Goal: Information Seeking & Learning: Learn about a topic

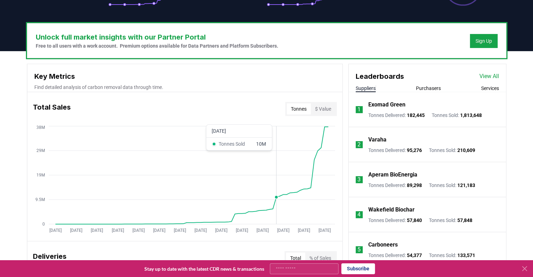
scroll to position [210, 0]
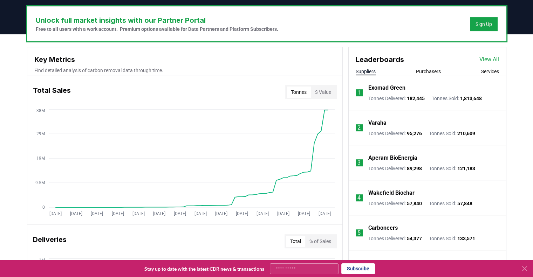
click at [302, 92] on button "Tonnes" at bounding box center [298, 91] width 24 height 11
click at [300, 90] on button "Tonnes" at bounding box center [298, 91] width 24 height 11
click at [430, 72] on button "Purchasers" at bounding box center [428, 71] width 25 height 7
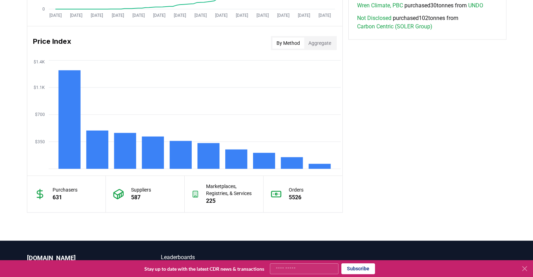
scroll to position [560, 0]
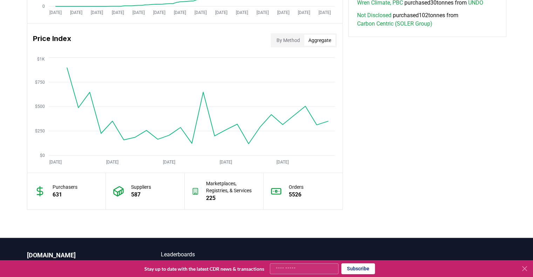
click at [320, 41] on button "Aggregate" at bounding box center [319, 40] width 31 height 11
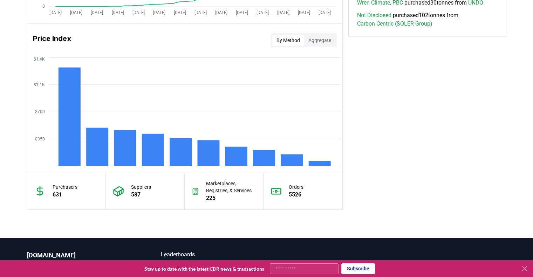
click at [283, 39] on button "By Method" at bounding box center [288, 40] width 32 height 11
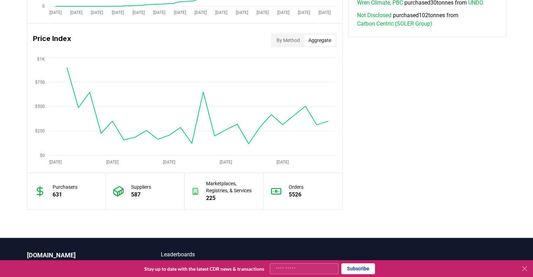
click at [324, 39] on button "Aggregate" at bounding box center [319, 40] width 31 height 11
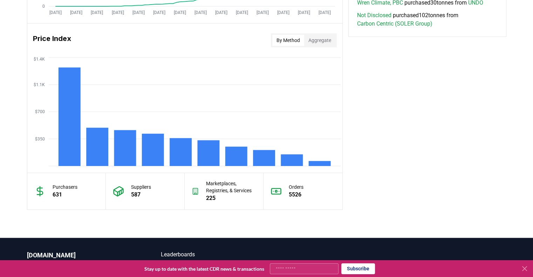
click at [277, 40] on button "By Method" at bounding box center [288, 40] width 32 height 11
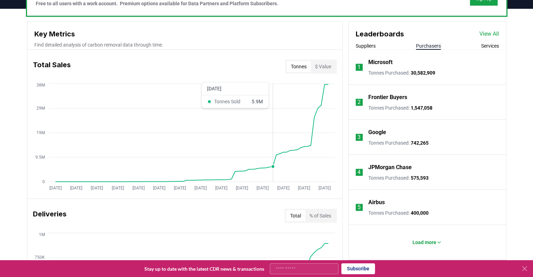
scroll to position [237, 0]
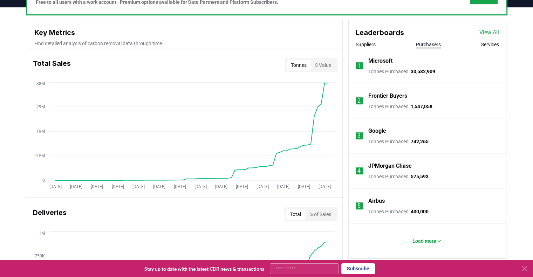
click at [388, 96] on p "Frontier Buyers" at bounding box center [387, 96] width 39 height 8
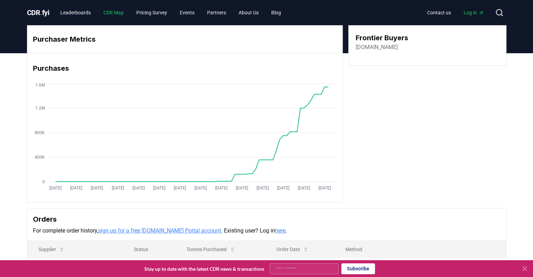
click at [114, 12] on link "CDR Map" at bounding box center [114, 12] width 32 height 13
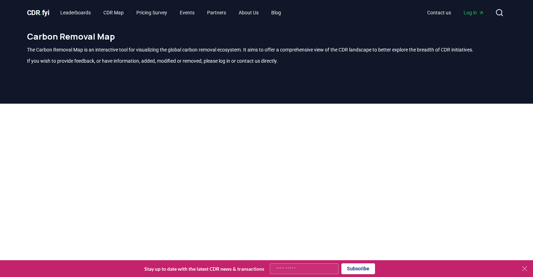
click at [40, 11] on span "CDR . fyi" at bounding box center [38, 12] width 22 height 8
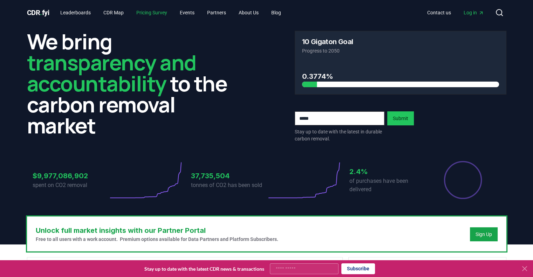
click at [160, 12] on link "Pricing Survey" at bounding box center [152, 12] width 42 height 13
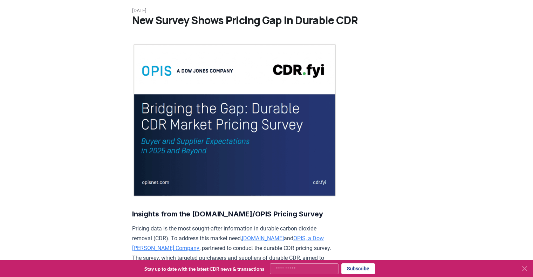
scroll to position [70, 0]
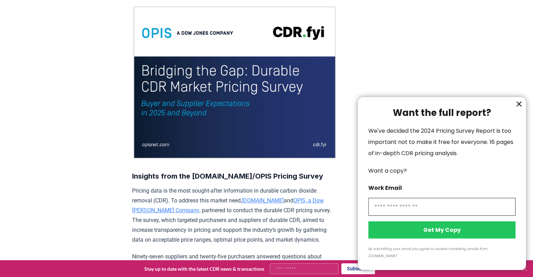
click at [253, 73] on div at bounding box center [266, 138] width 533 height 277
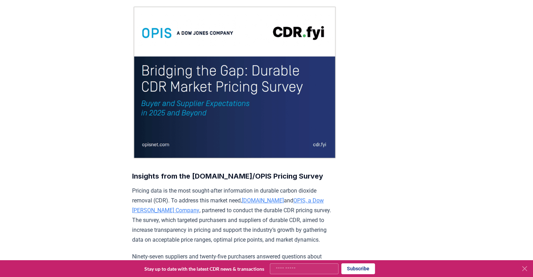
click at [287, 30] on img at bounding box center [234, 83] width 205 height 154
click at [272, 68] on img at bounding box center [234, 83] width 205 height 154
click at [273, 79] on img at bounding box center [234, 83] width 205 height 154
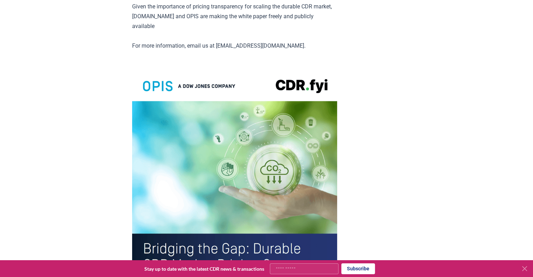
scroll to position [1436, 0]
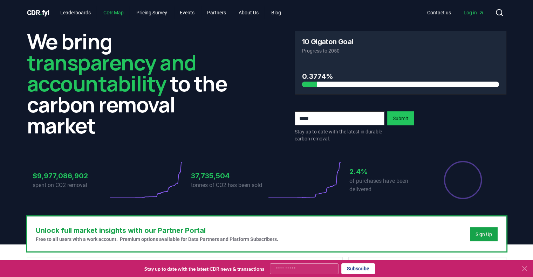
click at [115, 13] on link "CDR Map" at bounding box center [114, 12] width 32 height 13
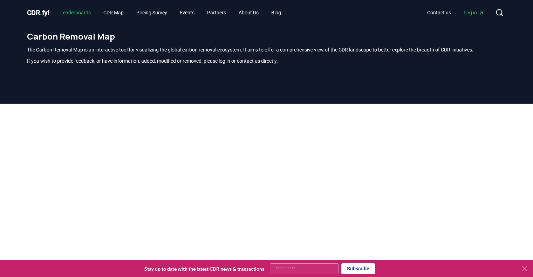
click at [78, 11] on link "Leaderboards" at bounding box center [76, 12] width 42 height 13
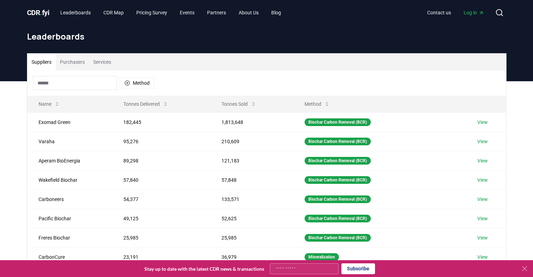
click at [70, 60] on button "Purchasers" at bounding box center [72, 62] width 33 height 17
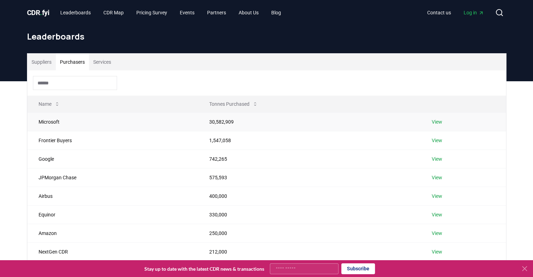
click at [436, 121] on link "View" at bounding box center [436, 121] width 11 height 7
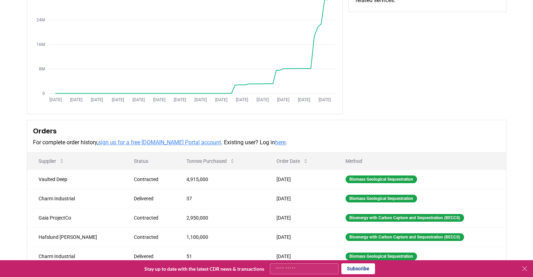
scroll to position [105, 0]
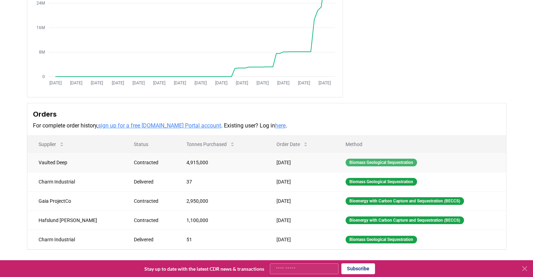
click at [368, 164] on div "Biomass Geological Sequestration" at bounding box center [380, 163] width 71 height 8
click at [368, 163] on div "Biomass Geological Sequestration" at bounding box center [380, 163] width 71 height 8
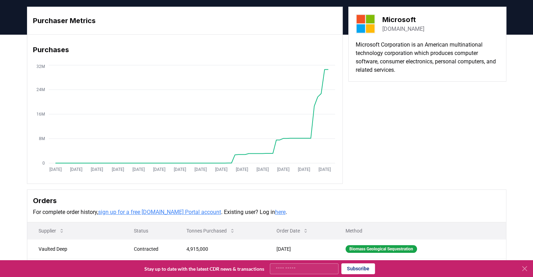
scroll to position [35, 0]
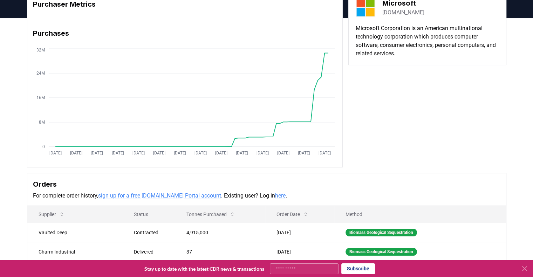
click at [382, 170] on div "Purchaser Metrics Purchases [DATE] [DATE] [DATE] [DATE] [DATE] [DATE] [DATE] [D…" at bounding box center [266, 155] width 490 height 330
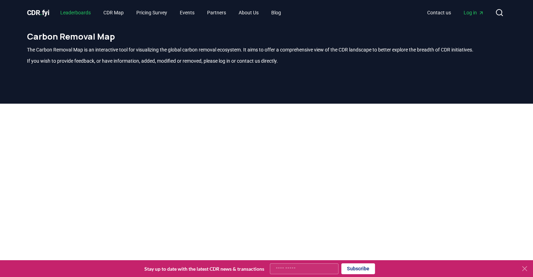
click at [78, 12] on link "Leaderboards" at bounding box center [76, 12] width 42 height 13
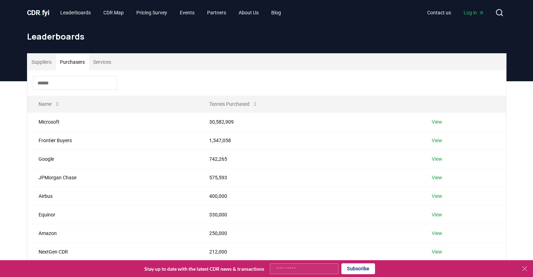
click at [70, 60] on button "Purchasers" at bounding box center [72, 62] width 33 height 17
click at [53, 141] on td "Frontier Buyers" at bounding box center [112, 140] width 171 height 19
click at [432, 138] on link "View" at bounding box center [436, 140] width 11 height 7
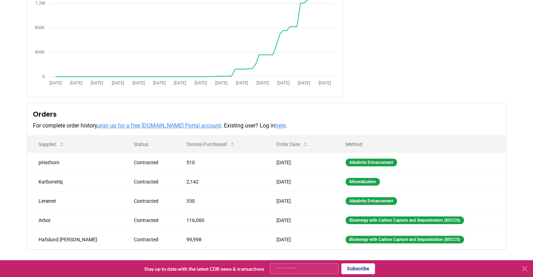
scroll to position [35, 0]
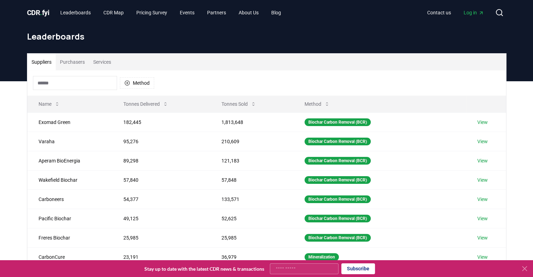
click at [66, 61] on button "Purchasers" at bounding box center [72, 62] width 33 height 17
click at [41, 58] on button "Suppliers" at bounding box center [41, 62] width 28 height 17
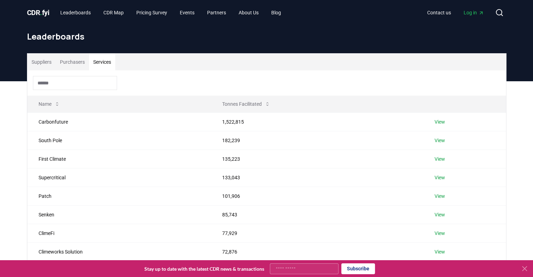
click at [105, 61] on button "Services" at bounding box center [102, 62] width 26 height 17
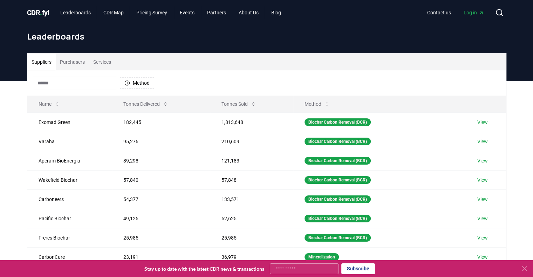
click at [41, 61] on button "Suppliers" at bounding box center [41, 62] width 28 height 17
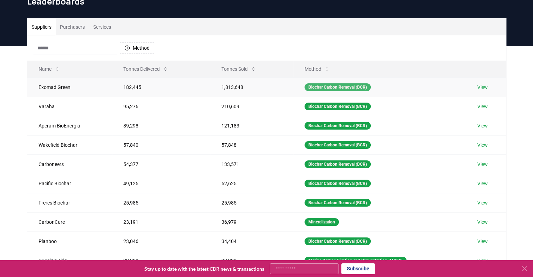
click at [333, 88] on div "Biochar Carbon Removal (BCR)" at bounding box center [337, 87] width 66 height 8
click at [483, 86] on link "View" at bounding box center [482, 87] width 11 height 7
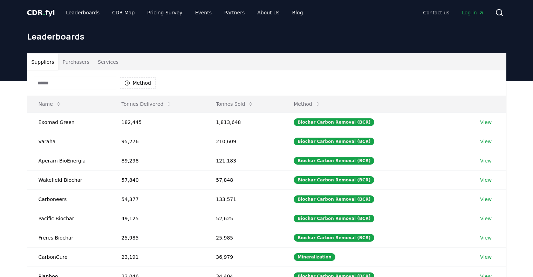
scroll to position [35, 0]
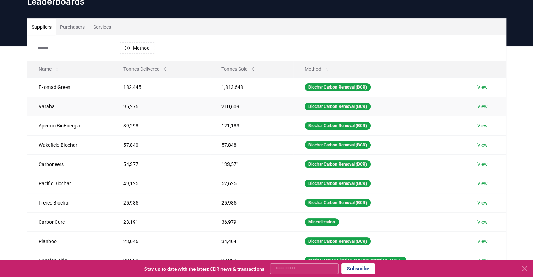
click at [487, 107] on link "View" at bounding box center [482, 106] width 11 height 7
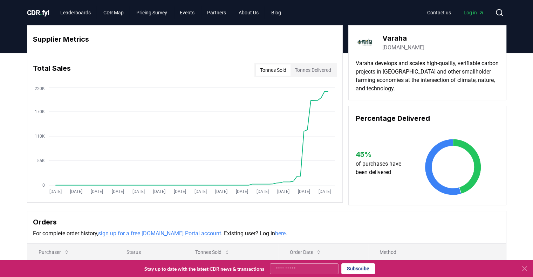
click at [311, 69] on button "Tonnes Delivered" at bounding box center [312, 69] width 45 height 11
click at [168, 11] on link "Pricing Survey" at bounding box center [152, 12] width 42 height 13
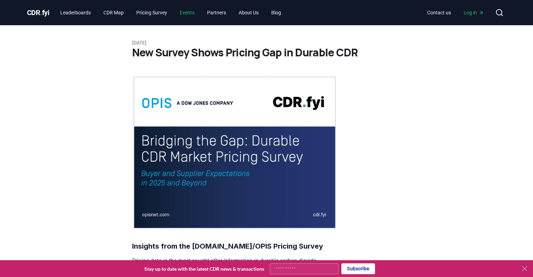
click at [194, 12] on link "Events" at bounding box center [187, 12] width 26 height 13
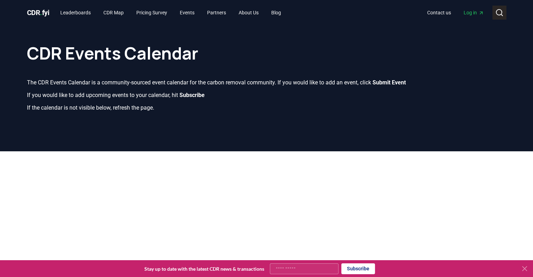
click at [500, 11] on circle at bounding box center [499, 12] width 6 height 6
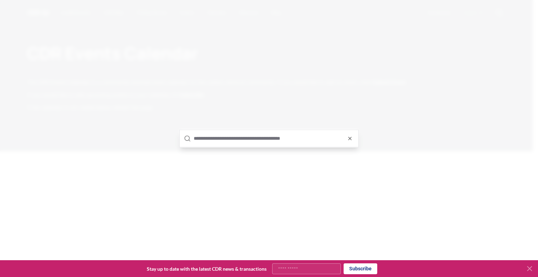
click at [228, 139] on input "text" at bounding box center [274, 138] width 160 height 17
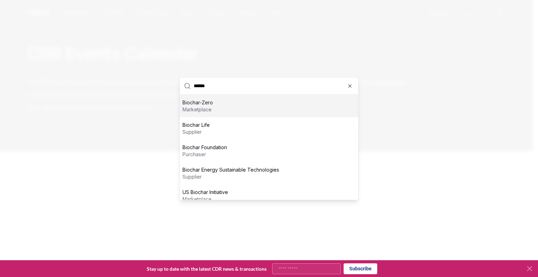
type input "*******"
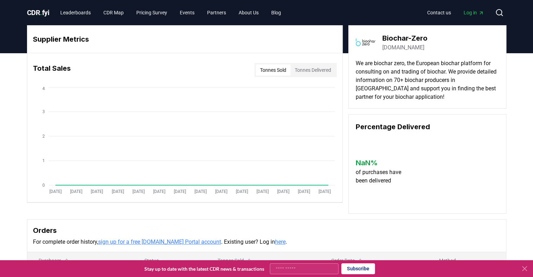
click at [43, 12] on span "CDR . fyi" at bounding box center [38, 12] width 22 height 8
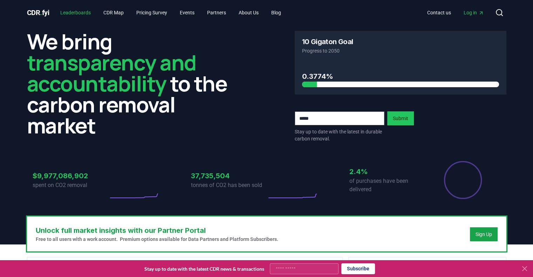
click at [83, 14] on link "Leaderboards" at bounding box center [76, 12] width 42 height 13
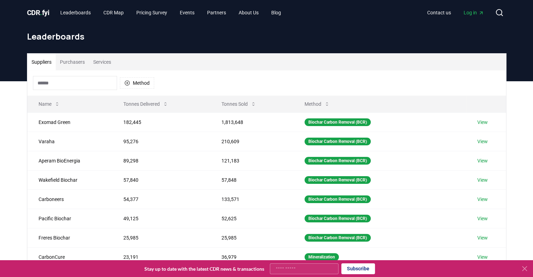
click at [44, 61] on button "Suppliers" at bounding box center [41, 62] width 28 height 17
click at [81, 61] on button "Purchasers" at bounding box center [72, 62] width 33 height 17
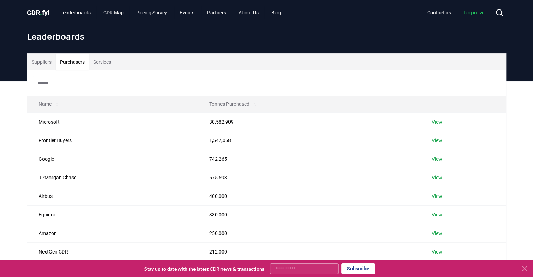
click at [98, 60] on button "Services" at bounding box center [102, 62] width 26 height 17
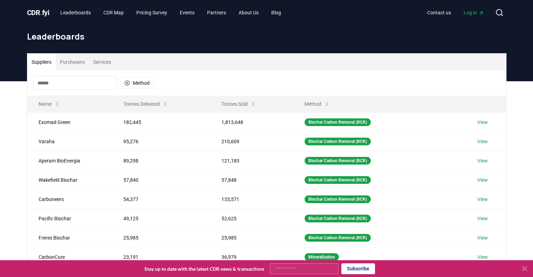
drag, startPoint x: 45, startPoint y: 62, endPoint x: 51, endPoint y: 50, distance: 13.5
click at [45, 62] on button "Suppliers" at bounding box center [41, 62] width 28 height 17
click at [38, 10] on span "CDR . fyi" at bounding box center [38, 12] width 22 height 8
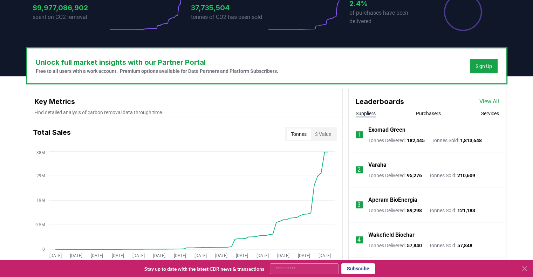
scroll to position [210, 0]
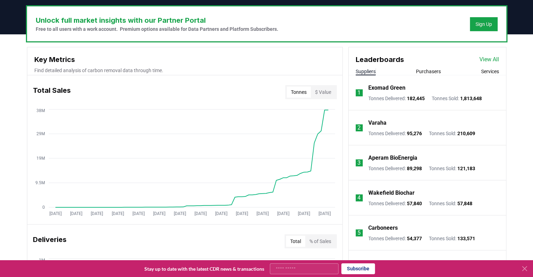
click at [326, 90] on button "$ Value" at bounding box center [323, 91] width 25 height 11
click at [298, 91] on button "Tonnes" at bounding box center [298, 91] width 24 height 11
click at [319, 90] on button "$ Value" at bounding box center [323, 91] width 25 height 11
click at [311, 90] on button "$ Value" at bounding box center [323, 91] width 25 height 11
click at [301, 90] on button "Tonnes" at bounding box center [298, 91] width 24 height 11
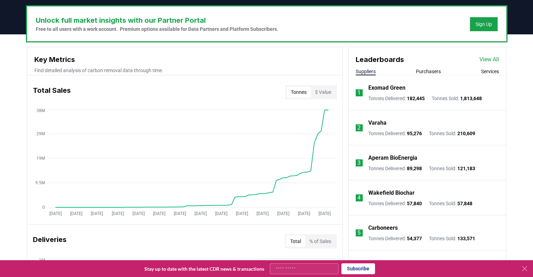
click at [395, 92] on div "Exomad Green Tonnes Delivered : 182,445 Tonnes Sold : 1,813,648" at bounding box center [424, 93] width 113 height 18
click at [389, 87] on p "Exomad Green" at bounding box center [386, 88] width 37 height 8
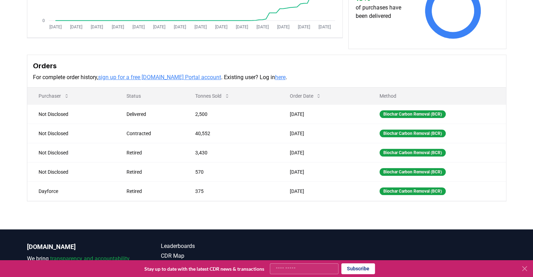
scroll to position [175, 0]
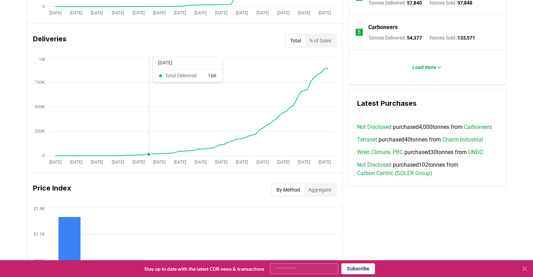
scroll to position [385, 0]
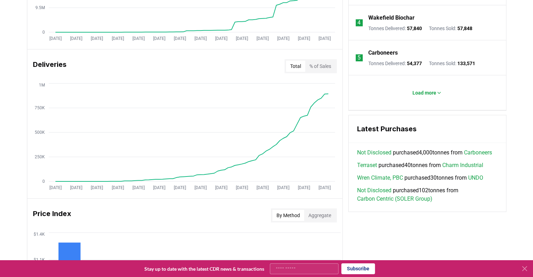
click at [320, 63] on button "% of Sales" at bounding box center [320, 66] width 30 height 11
click at [286, 63] on button "Total" at bounding box center [295, 66] width 19 height 11
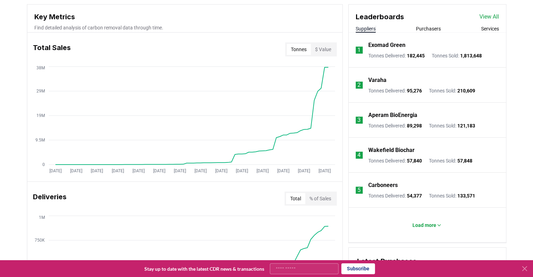
scroll to position [237, 0]
